Goal: Task Accomplishment & Management: Complete application form

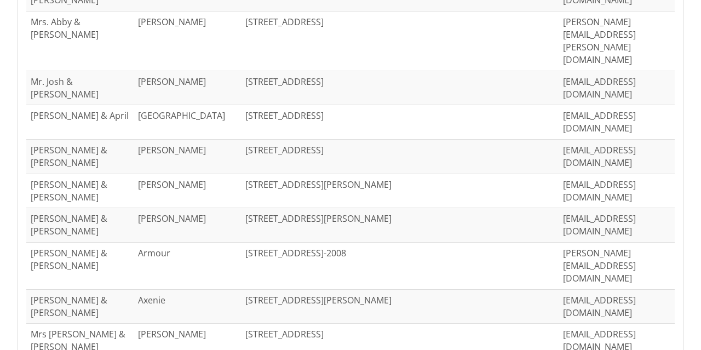
scroll to position [566, 0]
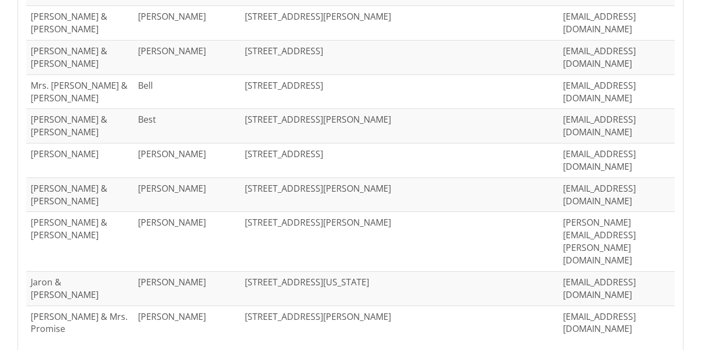
scroll to position [553, 0]
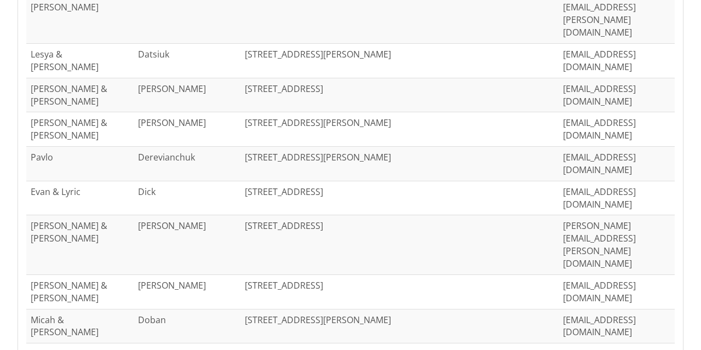
scroll to position [541, 0]
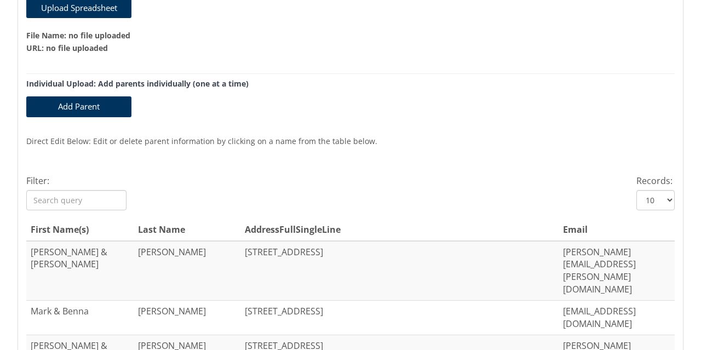
scroll to position [212, 0]
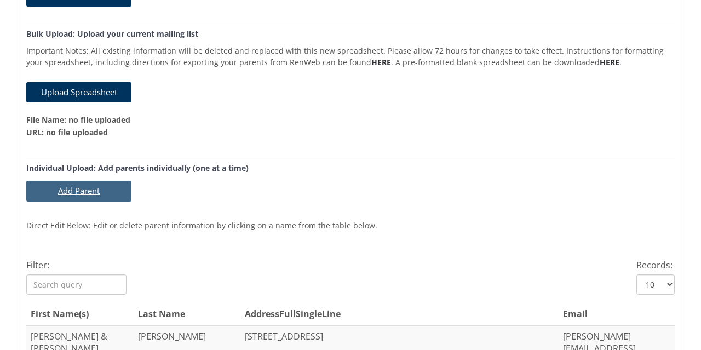
click at [78, 190] on button "Add Parent" at bounding box center [78, 191] width 105 height 20
